Goal: Find specific page/section: Find specific page/section

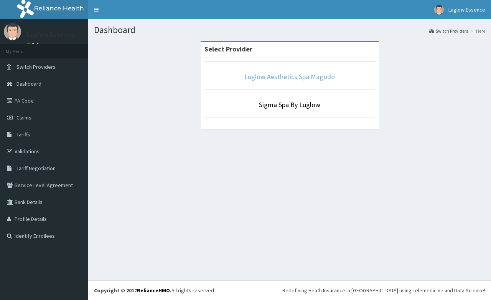
click at [301, 77] on link "Luglow Aesthetics Spa Magodo" at bounding box center [289, 76] width 91 height 9
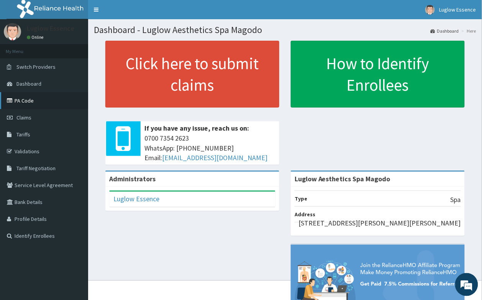
click at [37, 100] on link "PA Code" at bounding box center [44, 100] width 88 height 17
